Goal: Use online tool/utility

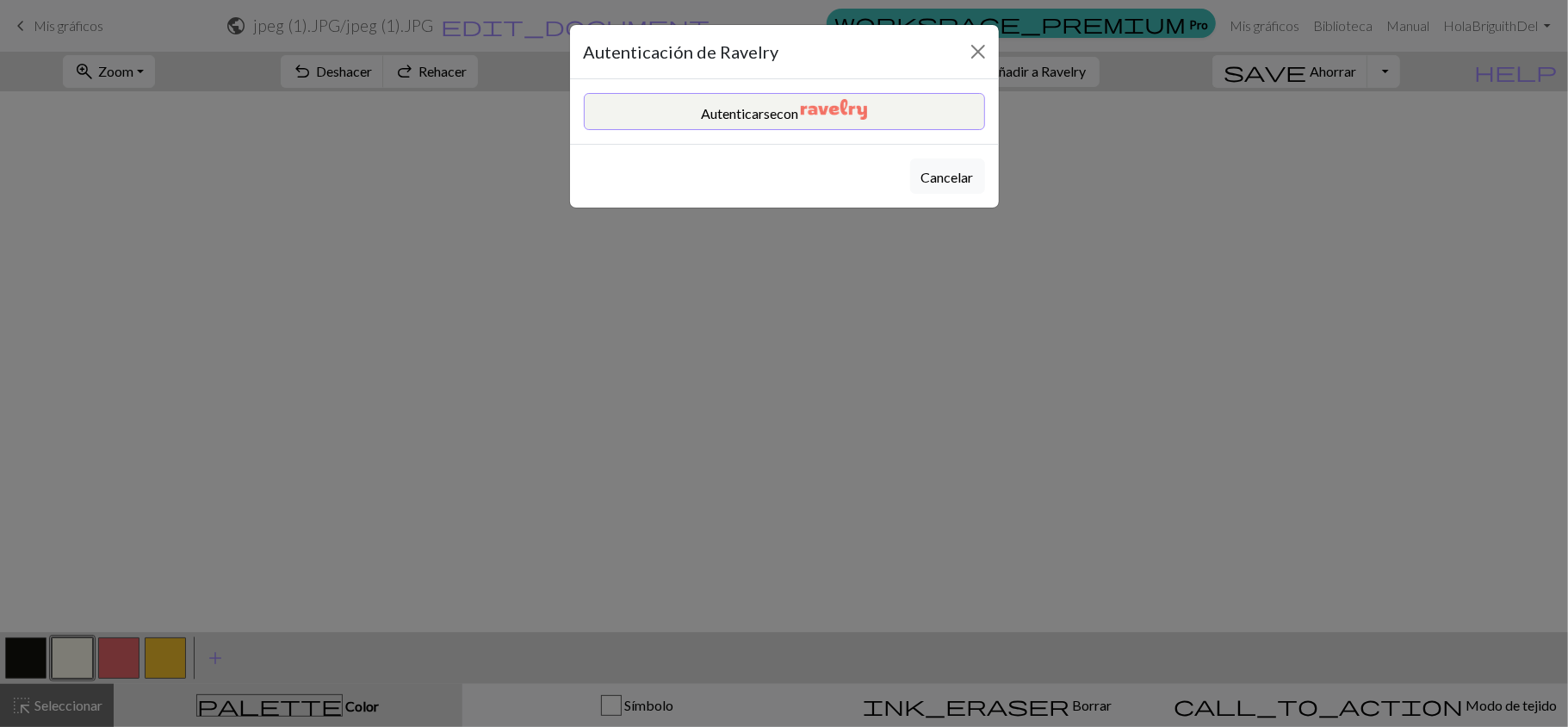
scroll to position [2889, 766]
click at [928, 110] on button "Autenticarse con" at bounding box center [784, 111] width 402 height 37
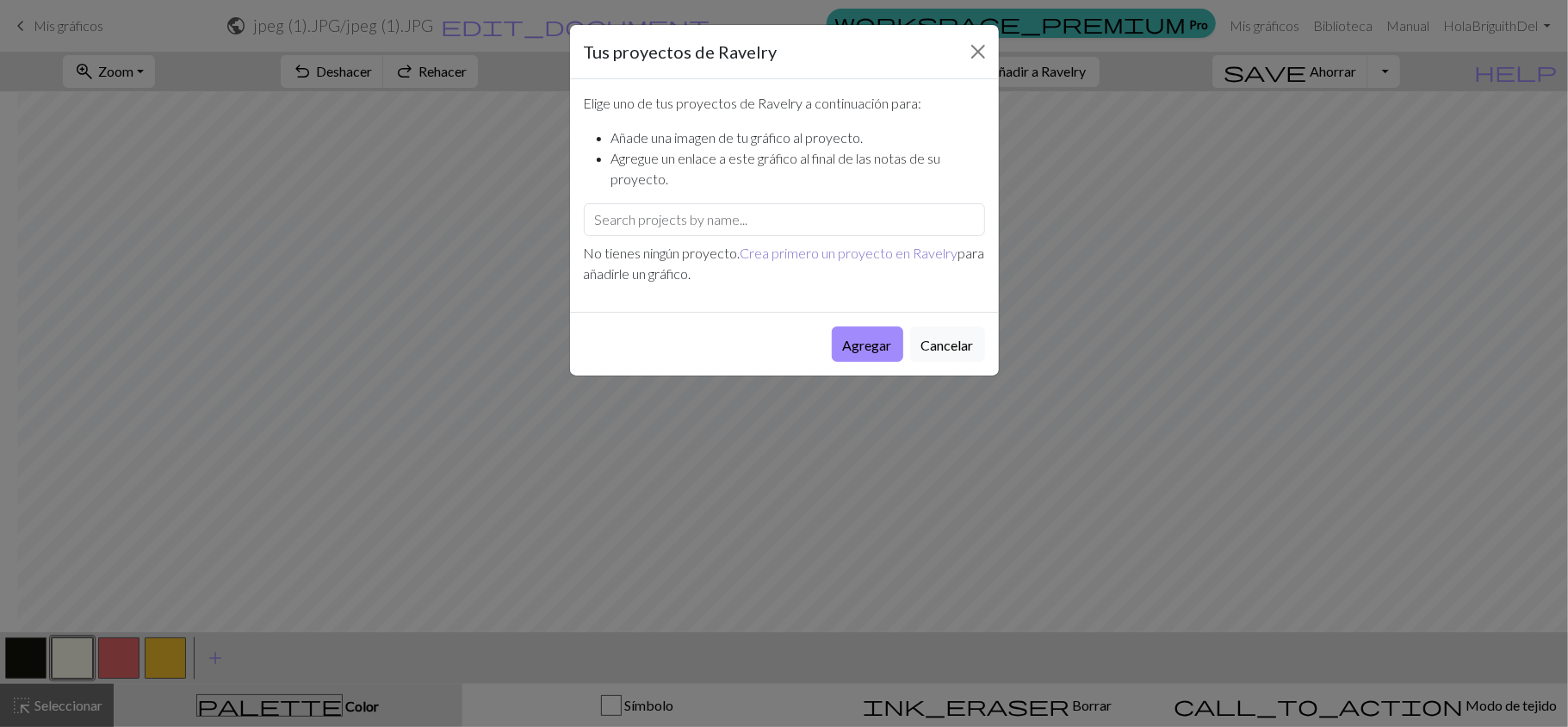
click at [818, 259] on font "Crea primero un proyecto en Ravelry" at bounding box center [849, 253] width 218 height 16
click at [744, 228] on input "text" at bounding box center [784, 220] width 402 height 33
type input "[PERSON_NAME]"
click at [861, 334] on button "Agregar" at bounding box center [867, 344] width 72 height 35
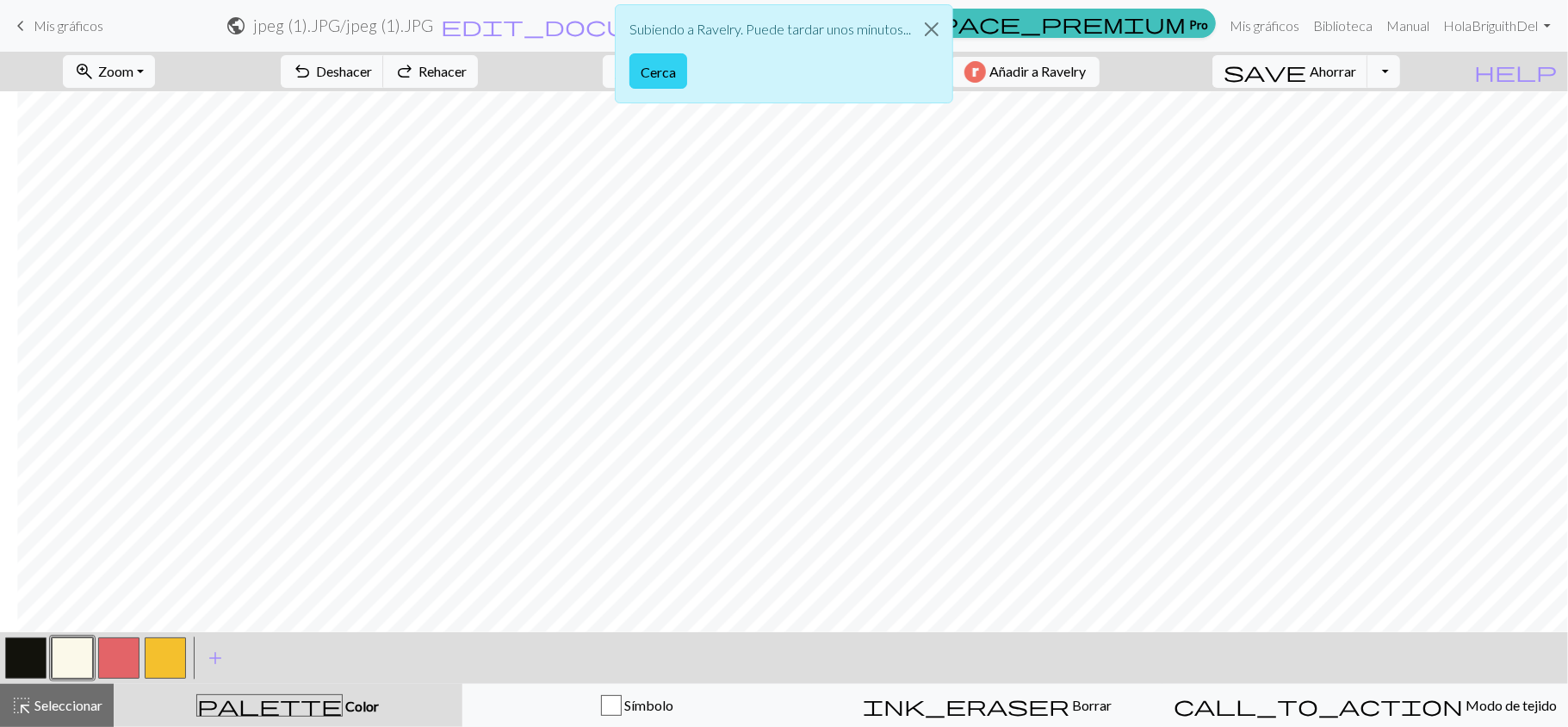
click at [642, 76] on font "Cerca" at bounding box center [658, 72] width 35 height 16
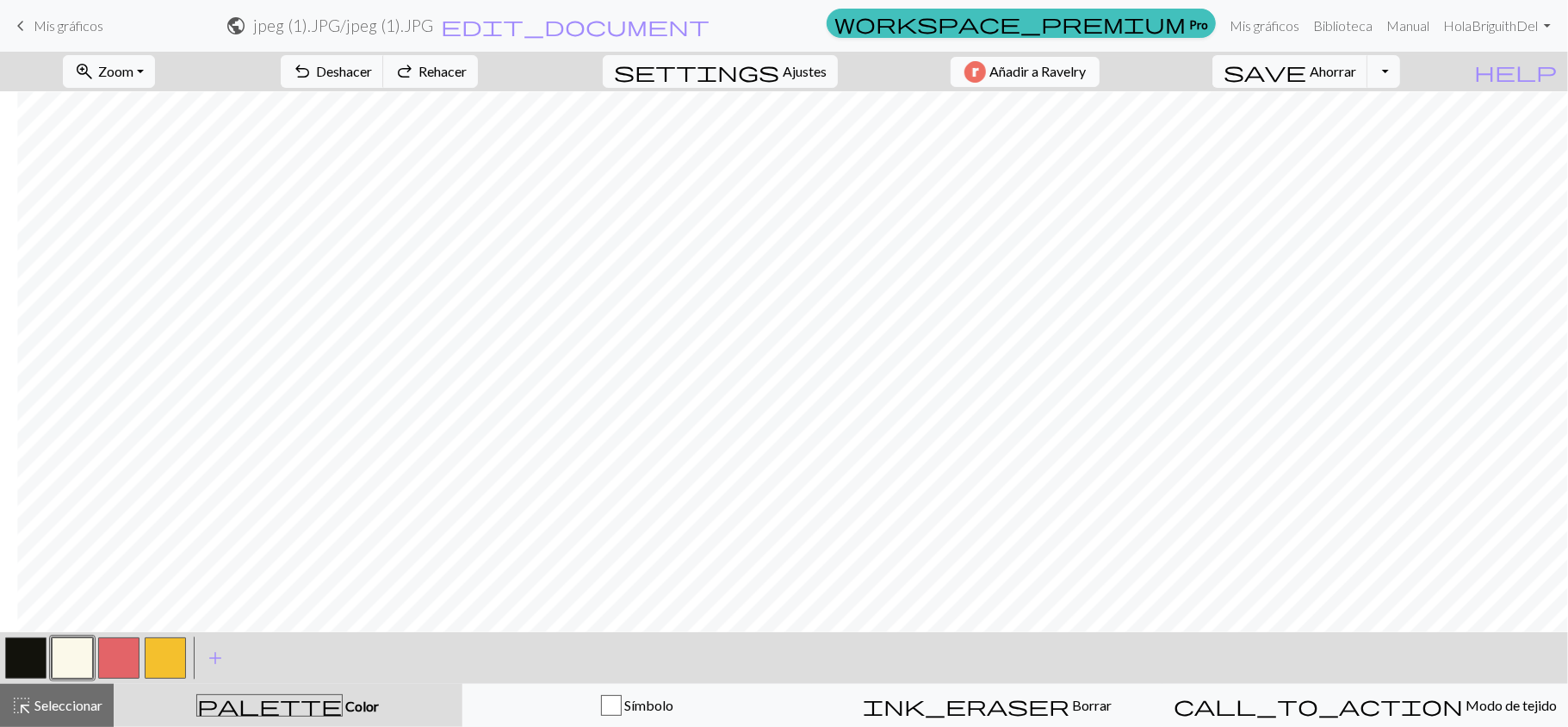
click at [986, 80] on img "button" at bounding box center [975, 72] width 21 height 21
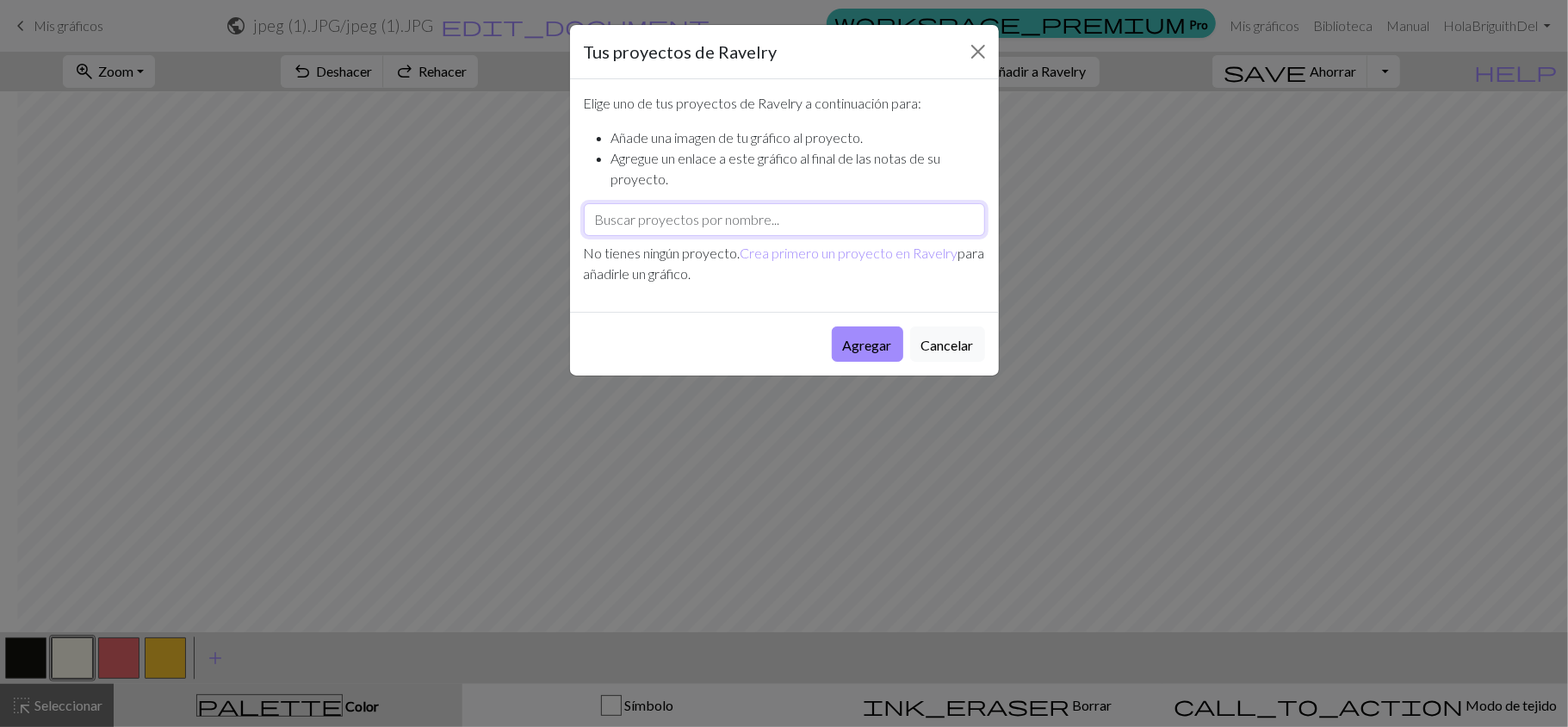
click at [736, 223] on input "text" at bounding box center [784, 220] width 402 height 33
type input "[PERSON_NAME]"
click at [957, 335] on font "Cancelar" at bounding box center [948, 343] width 52 height 16
